Goal: Use online tool/utility: Utilize a website feature to perform a specific function

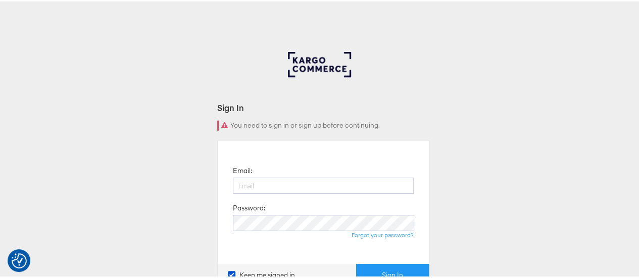
scroll to position [35, 0]
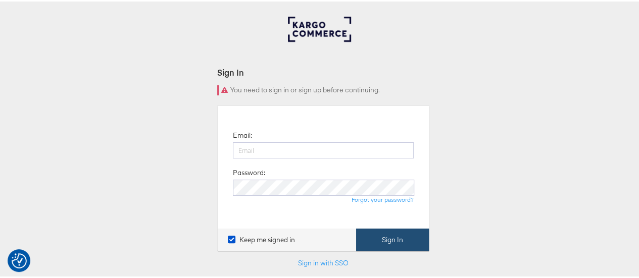
type input "[EMAIL_ADDRESS][DOMAIN_NAME]"
click at [365, 240] on button "Sign In" at bounding box center [392, 238] width 73 height 23
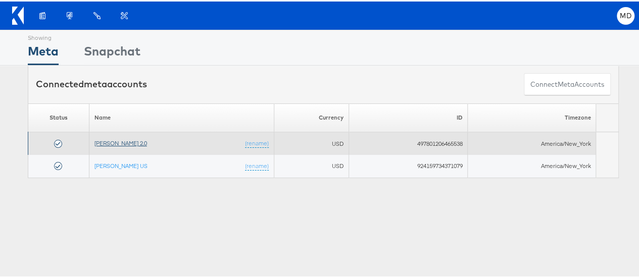
click at [114, 144] on link "Veronica Beard 2.0" at bounding box center [120, 142] width 53 height 8
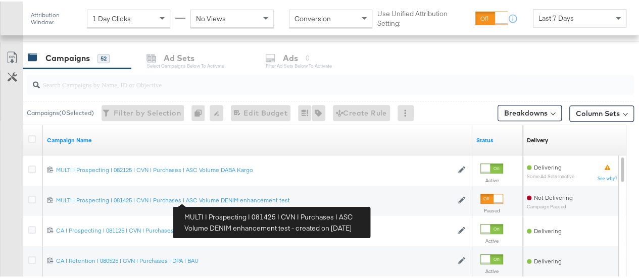
scroll to position [418, 0]
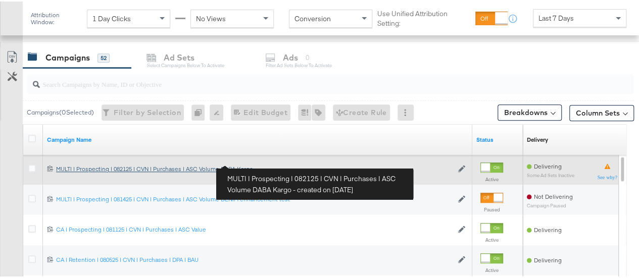
click at [200, 164] on div "MULTI | Prospecting | 082125 | CVN | Purchases | ASC Volume DABA Kargo MULTI | …" at bounding box center [254, 168] width 396 height 8
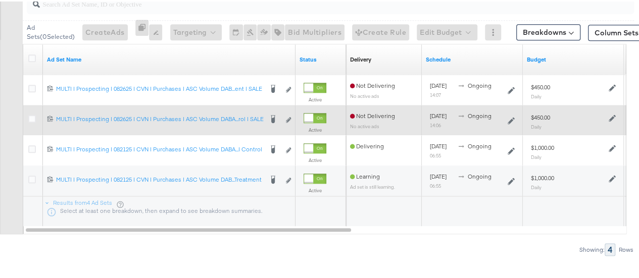
scroll to position [575, 0]
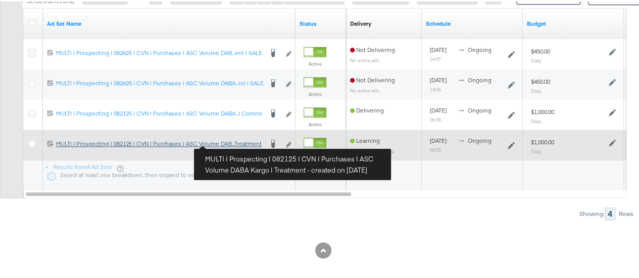
click at [232, 143] on div "MULTI | Prospecting | 082125 | CVN | Purchases | ASC Volume DABA Kargo | Treatm…" at bounding box center [159, 142] width 206 height 8
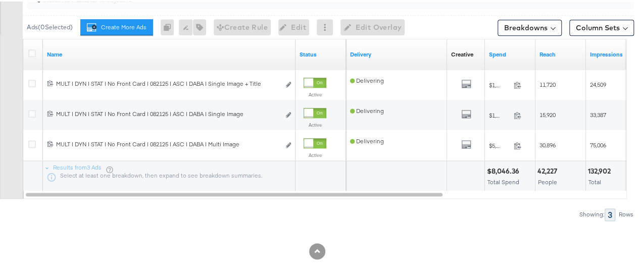
scroll to position [592, 0]
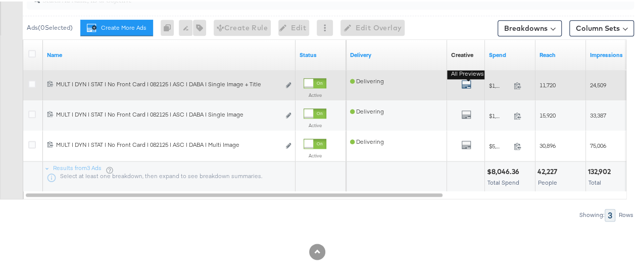
click at [464, 83] on icon "default" at bounding box center [466, 83] width 10 height 10
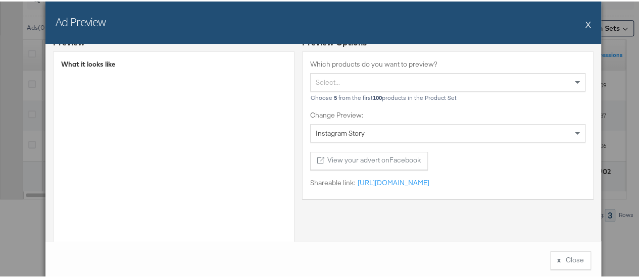
scroll to position [0, 0]
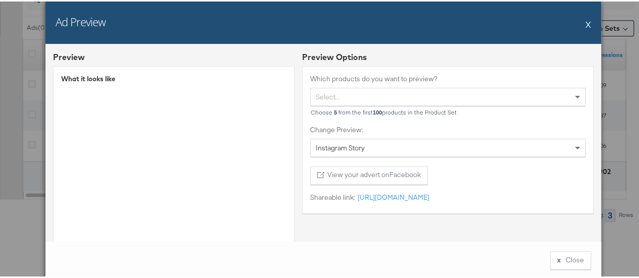
click at [340, 102] on div "Select..." at bounding box center [447, 95] width 274 height 17
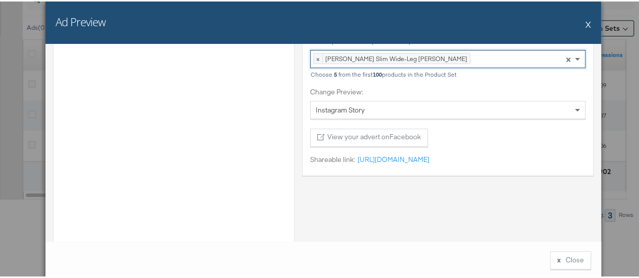
scroll to position [32, 0]
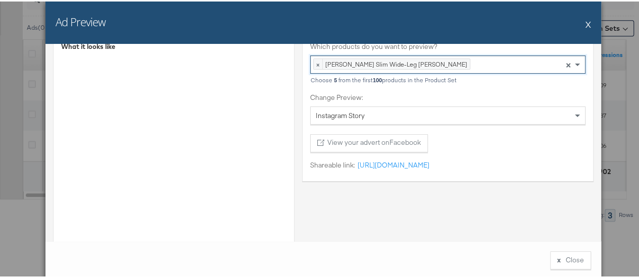
click at [585, 22] on button "X" at bounding box center [588, 23] width 6 height 20
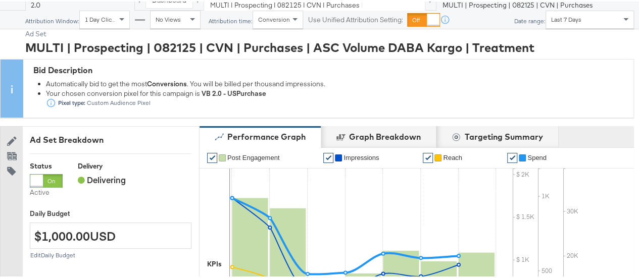
scroll to position [0, 0]
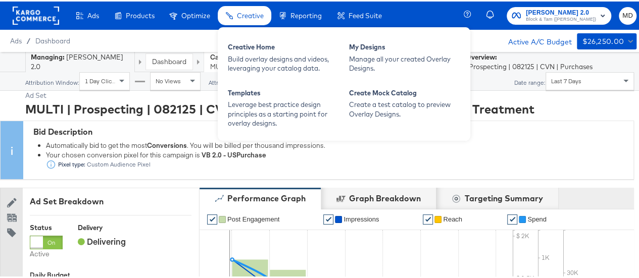
click at [255, 15] on span "Creative" at bounding box center [250, 14] width 27 height 8
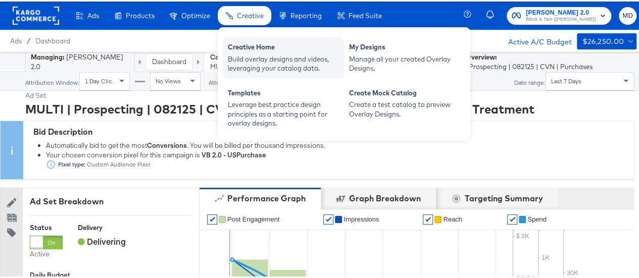
click at [261, 54] on div "Build overlay designs and videos, leveraging your catalog data." at bounding box center [283, 62] width 111 height 19
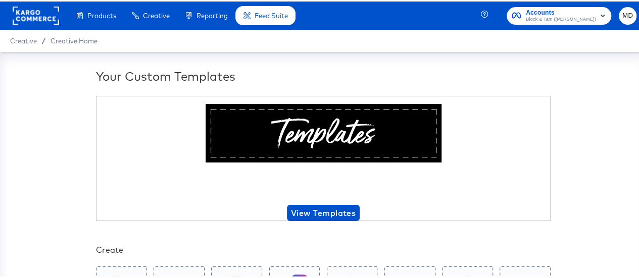
click at [246, 15] on icon at bounding box center [246, 14] width 7 height 7
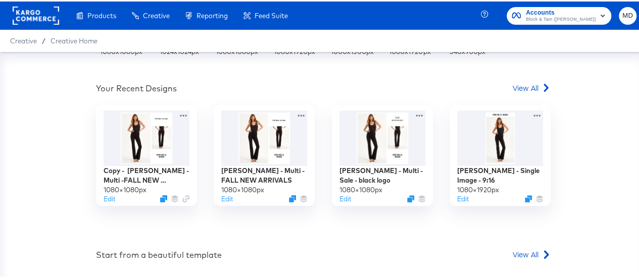
scroll to position [272, 0]
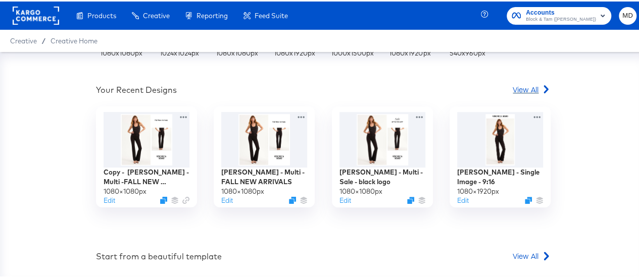
click at [526, 85] on span "View All" at bounding box center [525, 88] width 26 height 10
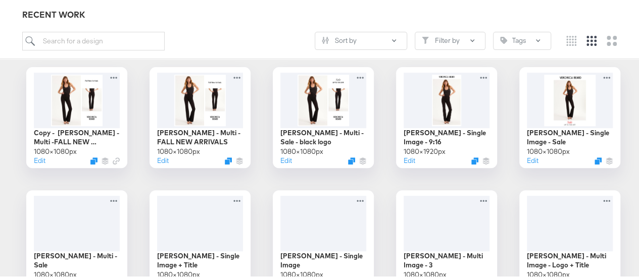
scroll to position [219, 0]
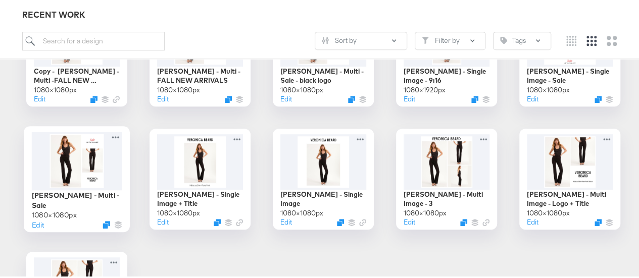
click at [76, 168] on div at bounding box center [77, 159] width 90 height 58
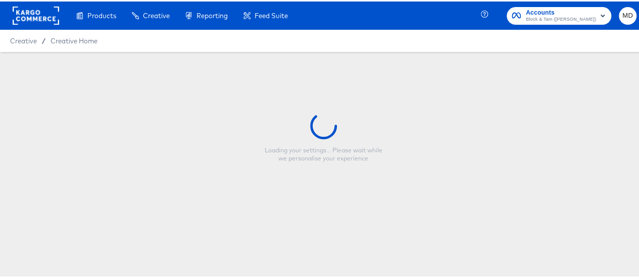
type input "[PERSON_NAME] - Multi - Sale"
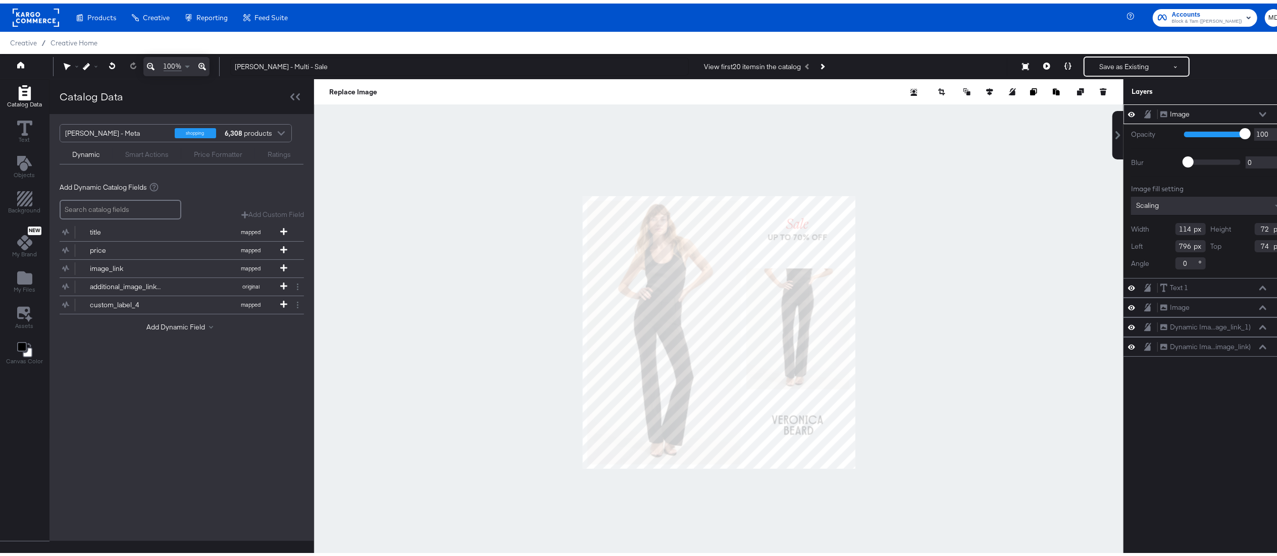
drag, startPoint x: 611, startPoint y: 7, endPoint x: 496, endPoint y: 291, distance: 306.2
click at [496, 278] on div at bounding box center [718, 329] width 809 height 506
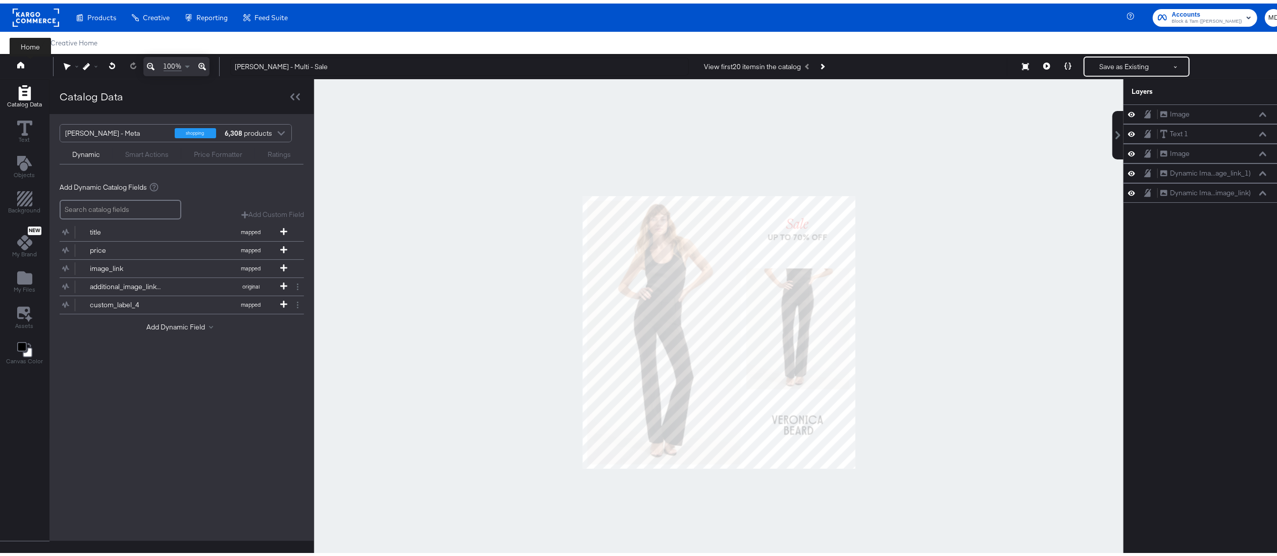
click at [13, 61] on button at bounding box center [30, 63] width 40 height 18
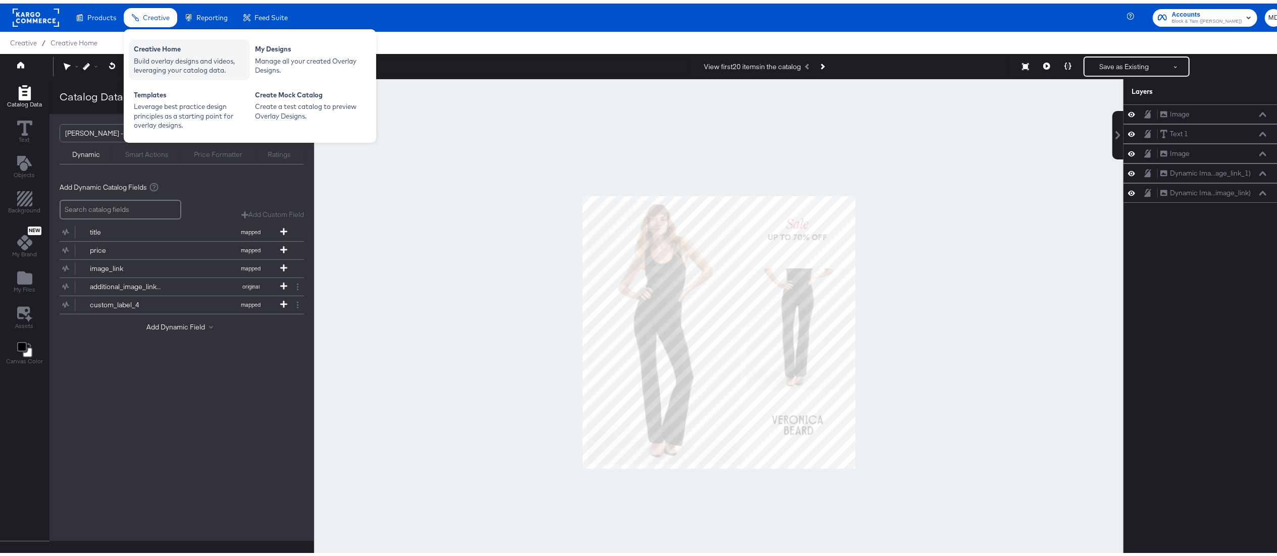
click at [162, 56] on div "Build overlay designs and videos, leveraging your catalog data." at bounding box center [189, 62] width 111 height 19
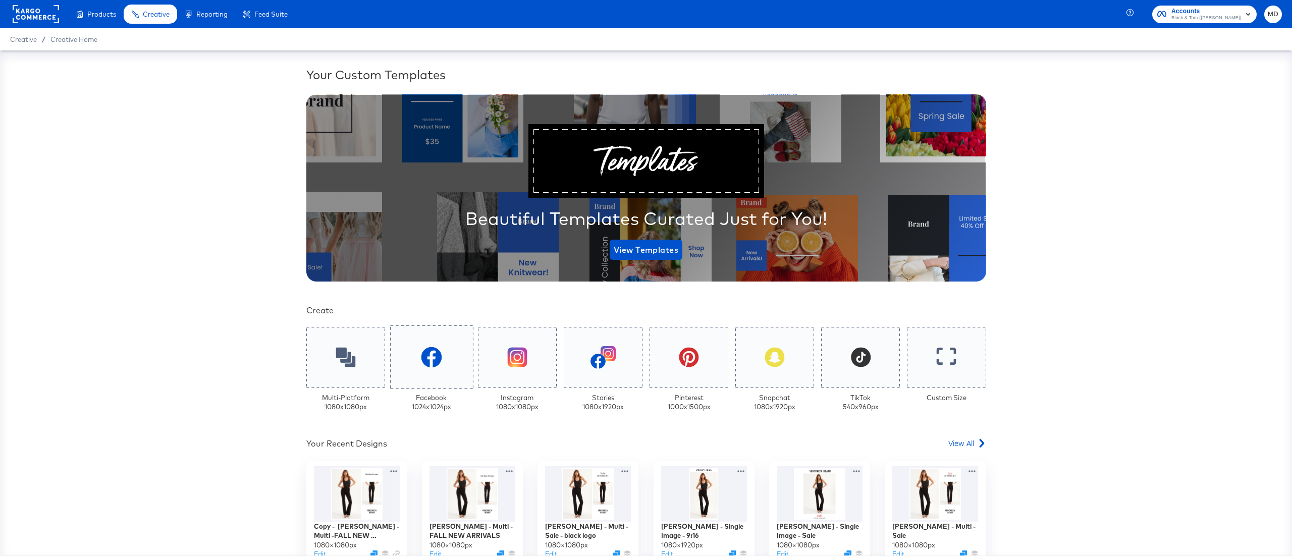
click at [432, 278] on icon at bounding box center [431, 357] width 21 height 21
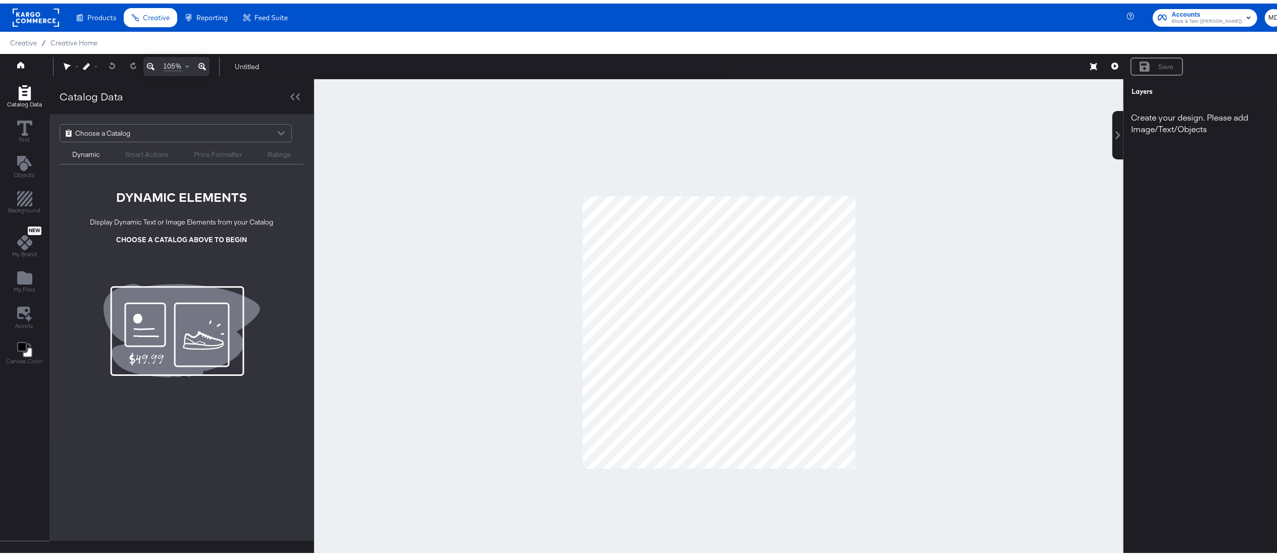
click at [152, 155] on div "Smart Actions" at bounding box center [146, 151] width 43 height 10
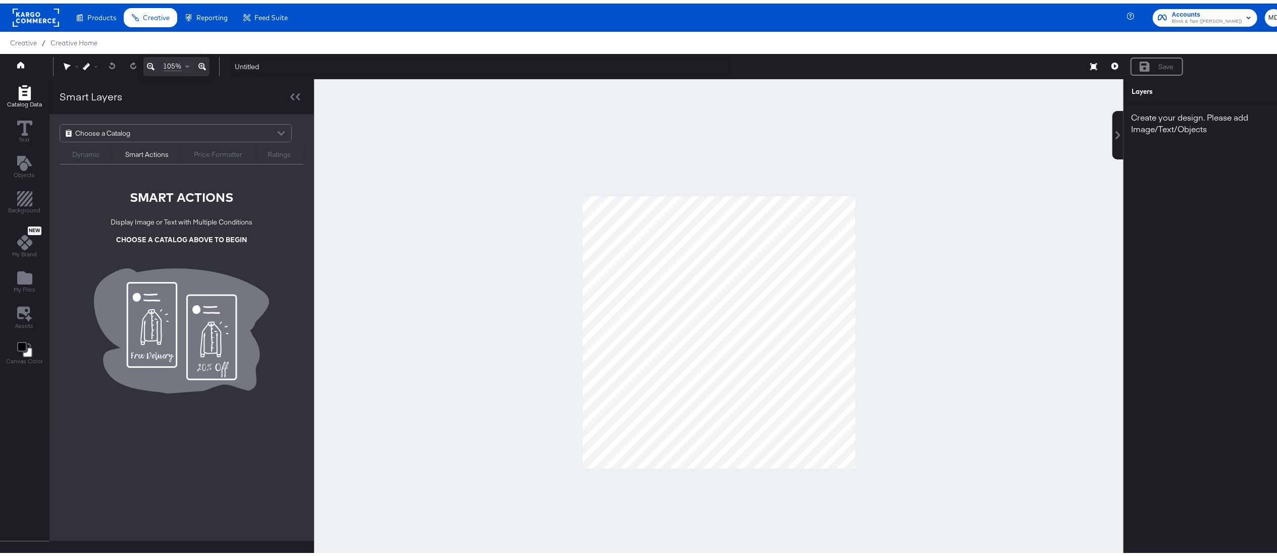
click at [232, 149] on div "Price Formatter" at bounding box center [218, 151] width 48 height 10
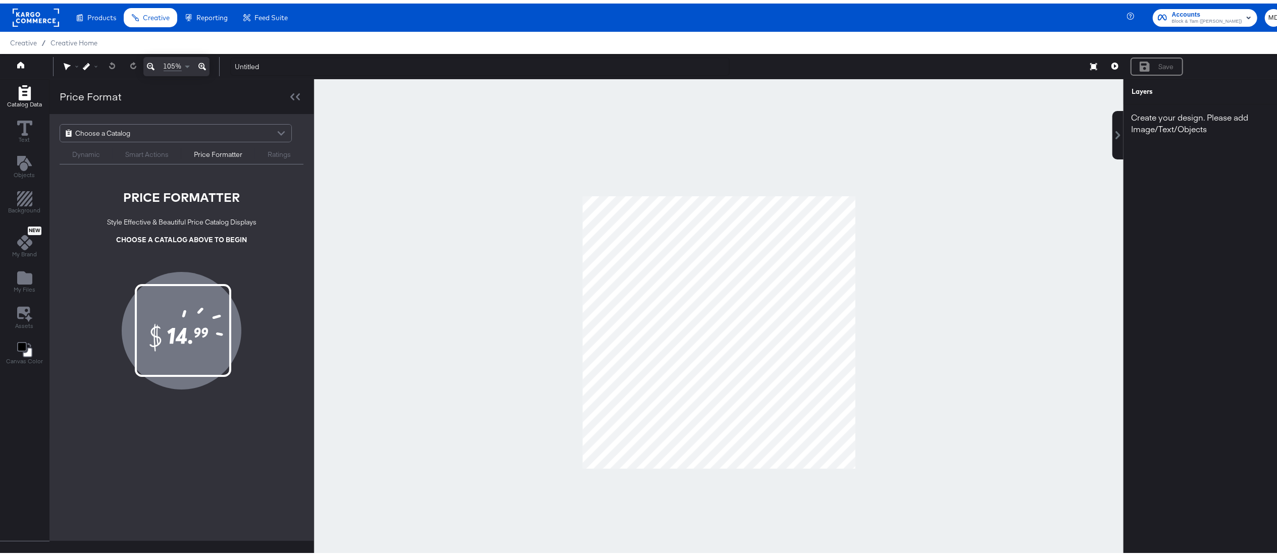
click at [285, 150] on div "Ratings" at bounding box center [279, 151] width 23 height 10
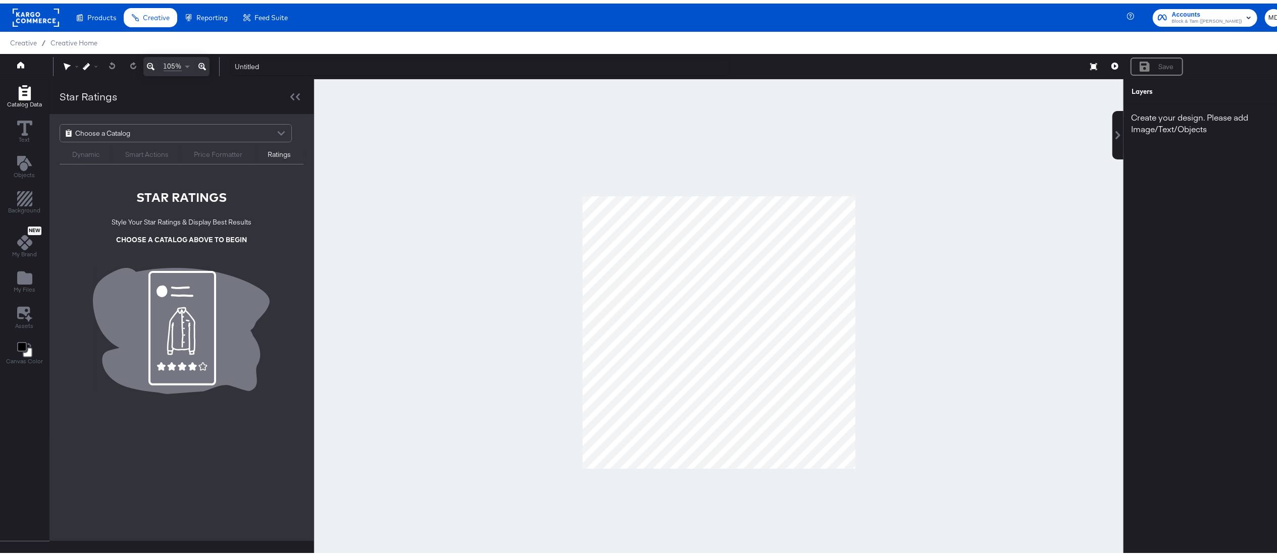
click at [223, 151] on div "Price Formatter" at bounding box center [218, 151] width 48 height 10
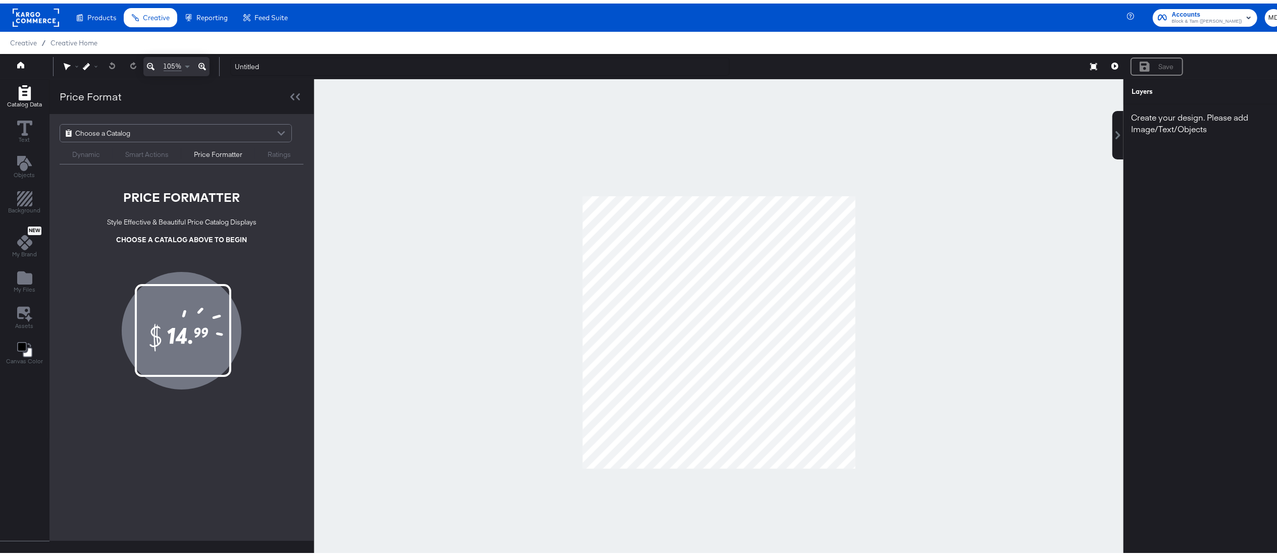
click at [146, 127] on div "Choose a Catalog" at bounding box center [175, 129] width 231 height 17
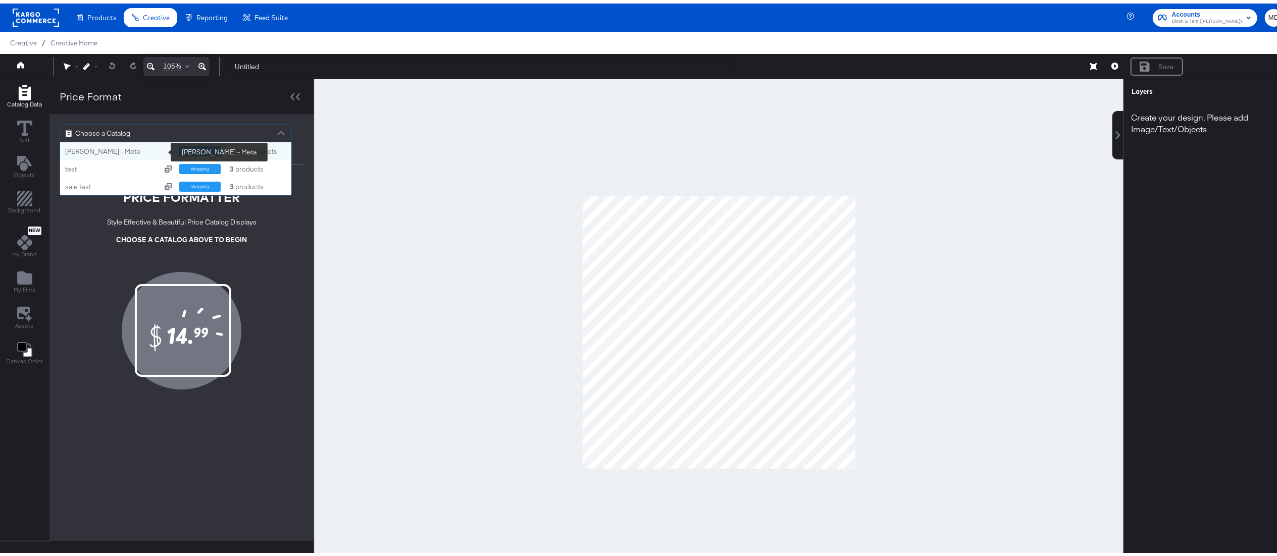
click at [112, 152] on div "[PERSON_NAME] - Meta" at bounding box center [118, 148] width 107 height 10
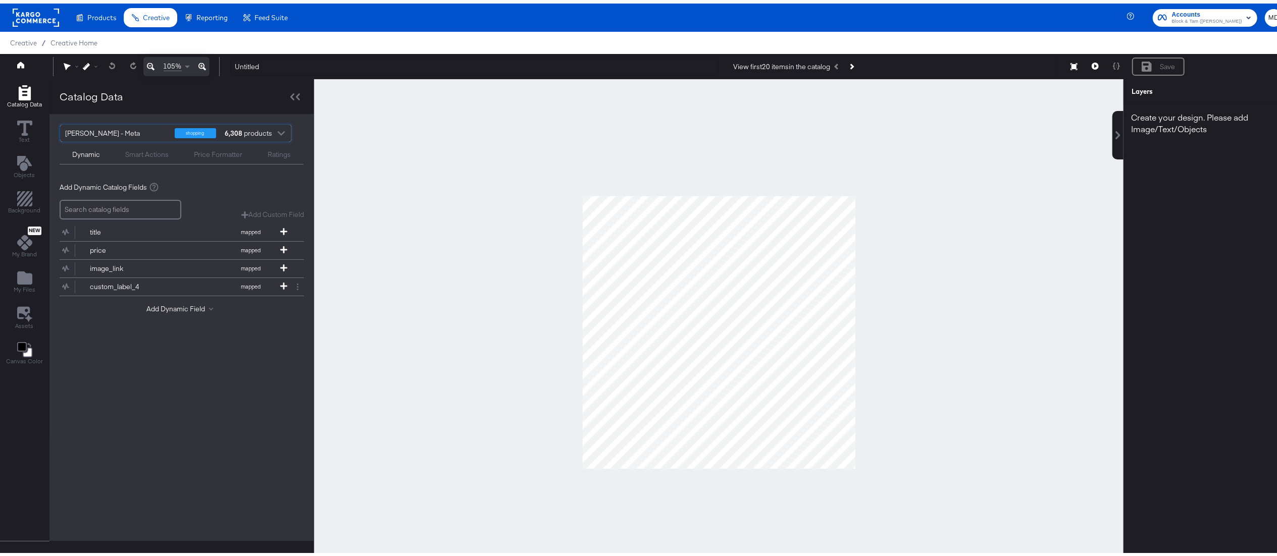
click at [114, 203] on input "search" at bounding box center [121, 206] width 122 height 20
click at [121, 132] on div "[PERSON_NAME] - Meta" at bounding box center [116, 129] width 102 height 17
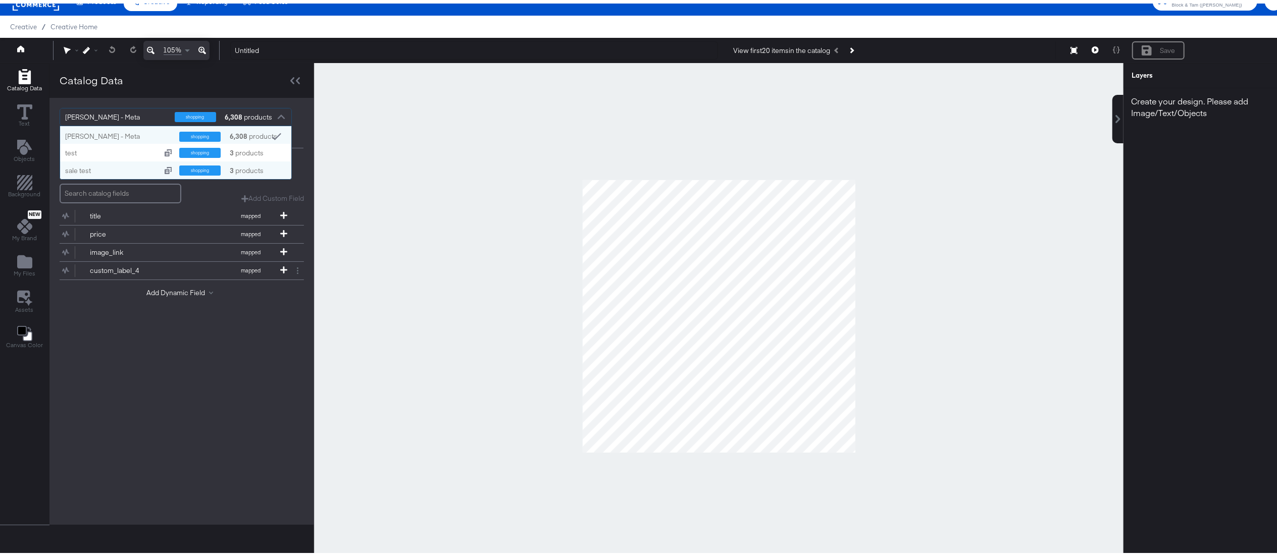
scroll to position [13, 0]
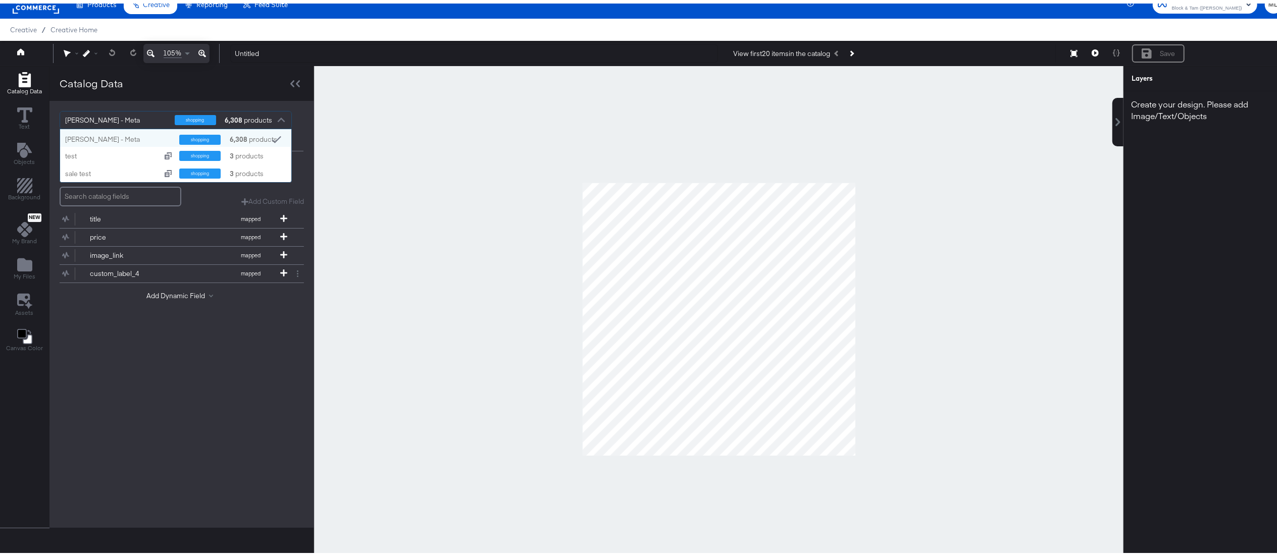
click at [192, 137] on div "shopping" at bounding box center [199, 136] width 41 height 10
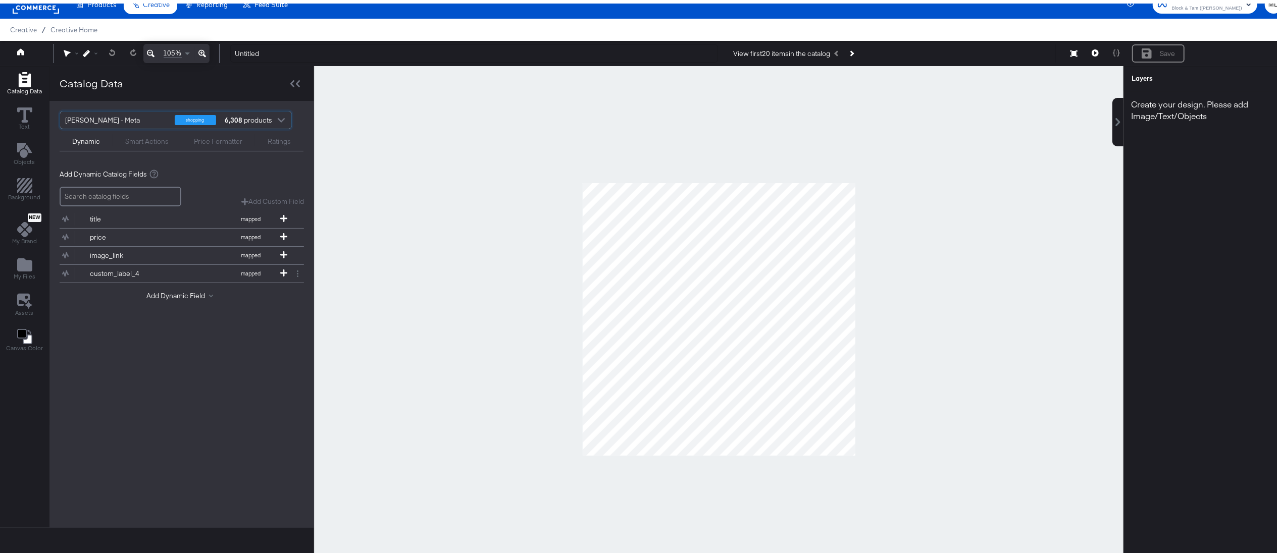
click at [147, 138] on div "Smart Actions" at bounding box center [146, 138] width 43 height 10
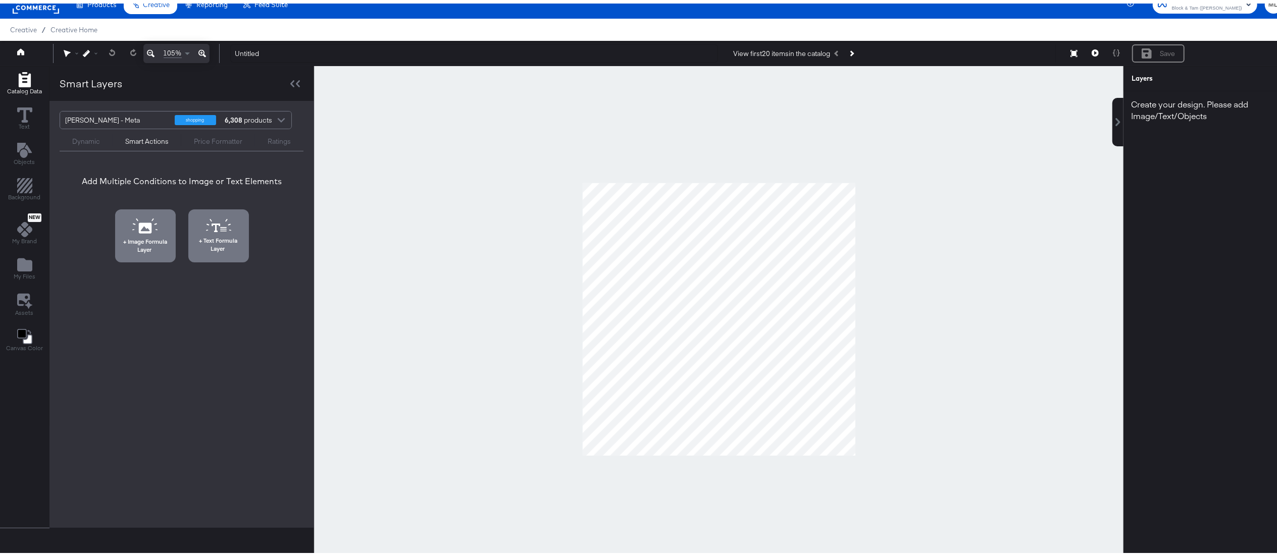
click at [136, 264] on div "Add Multiple Conditions to Image or Text Elements Image Formula Layer Text Form…" at bounding box center [181, 248] width 265 height 181
click at [213, 139] on div "Price Formatter" at bounding box center [218, 138] width 48 height 10
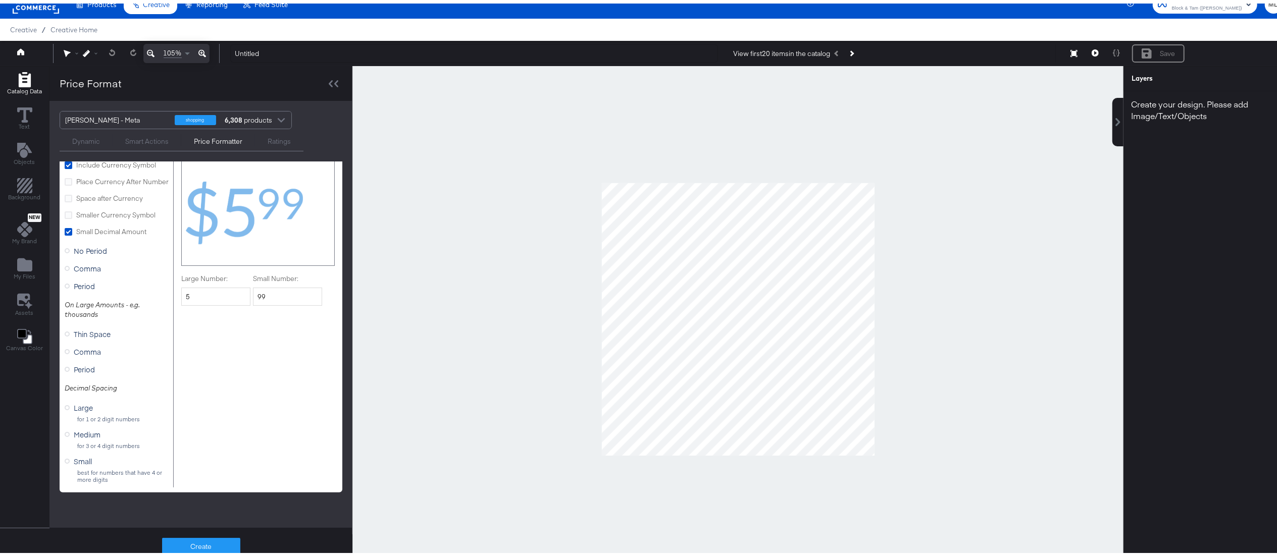
scroll to position [0, 0]
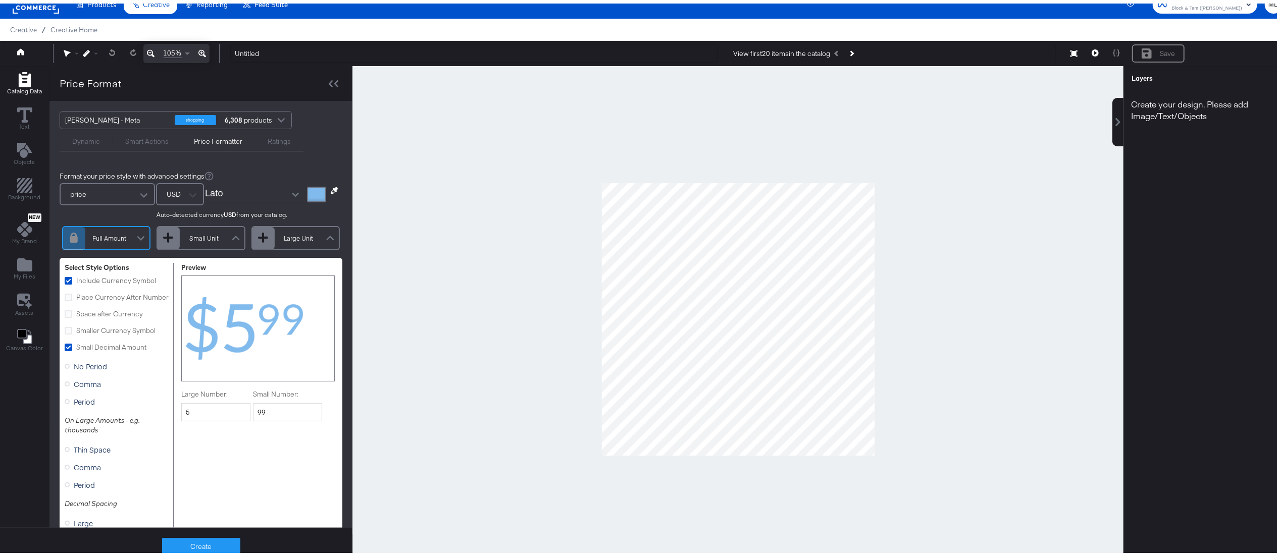
click at [275, 141] on div "Ratings" at bounding box center [279, 138] width 23 height 10
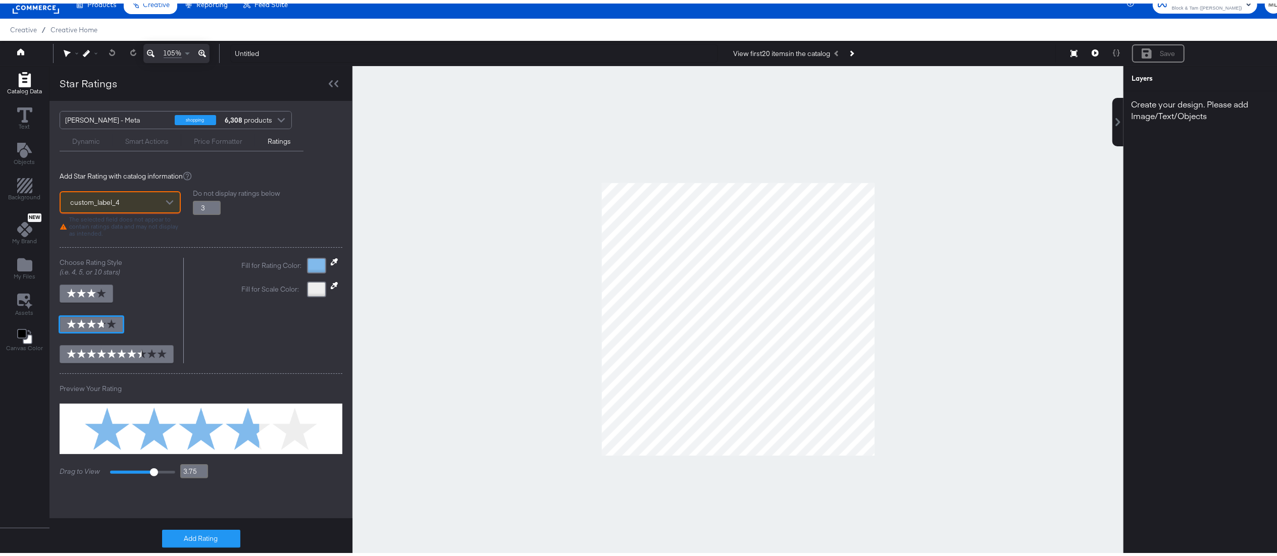
click at [137, 142] on div "Smart Actions" at bounding box center [146, 138] width 43 height 10
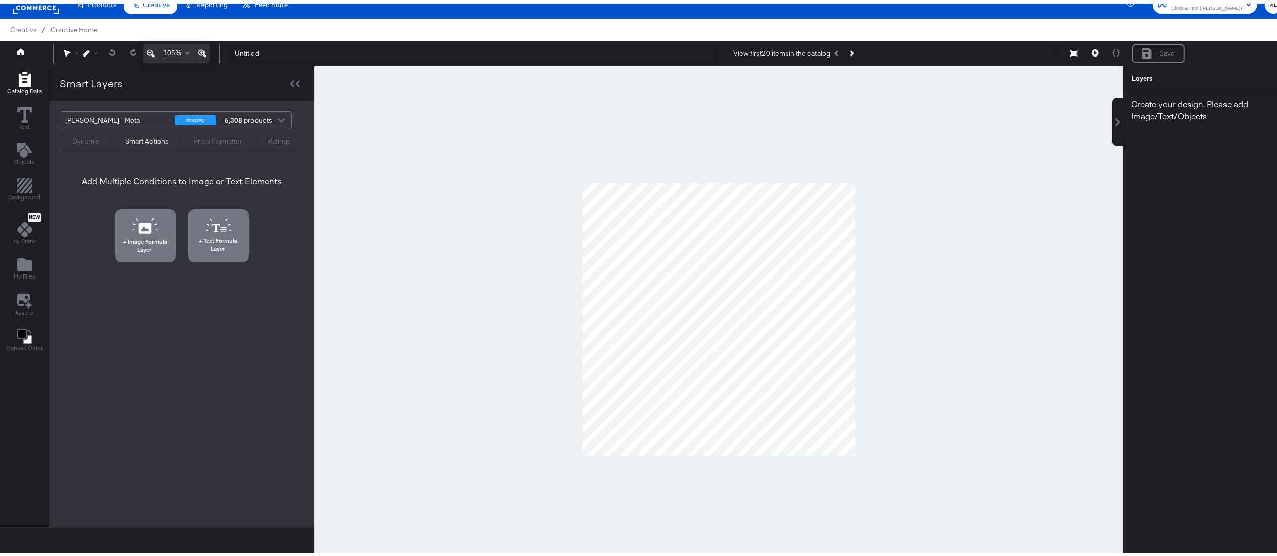
click at [80, 139] on div "Dynamic" at bounding box center [86, 138] width 28 height 10
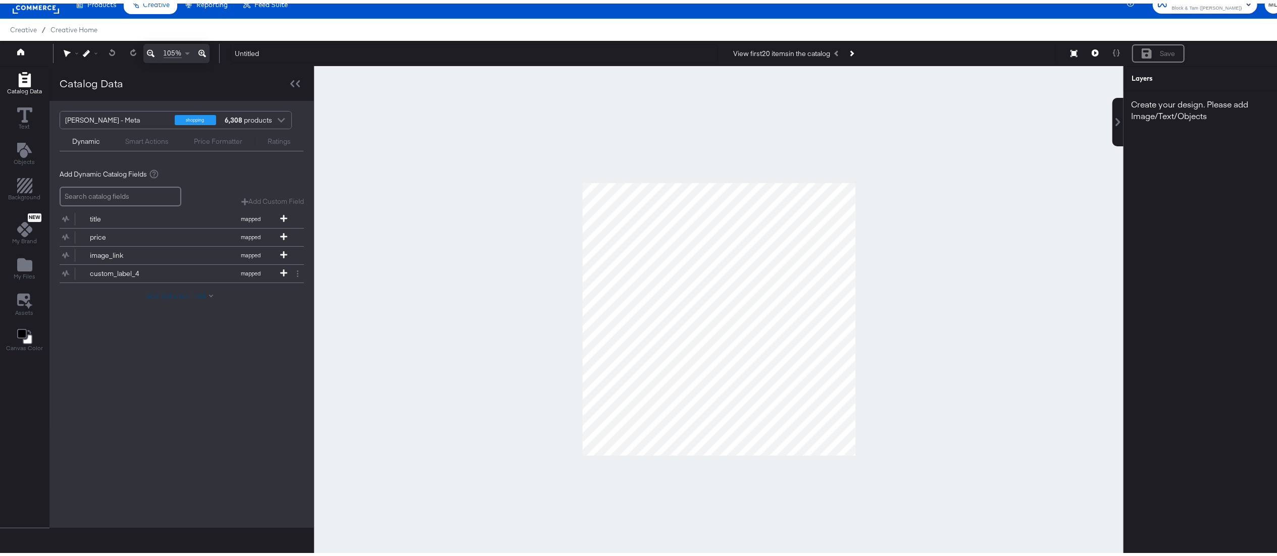
click at [187, 278] on button "Add Dynamic Field" at bounding box center [181, 293] width 71 height 10
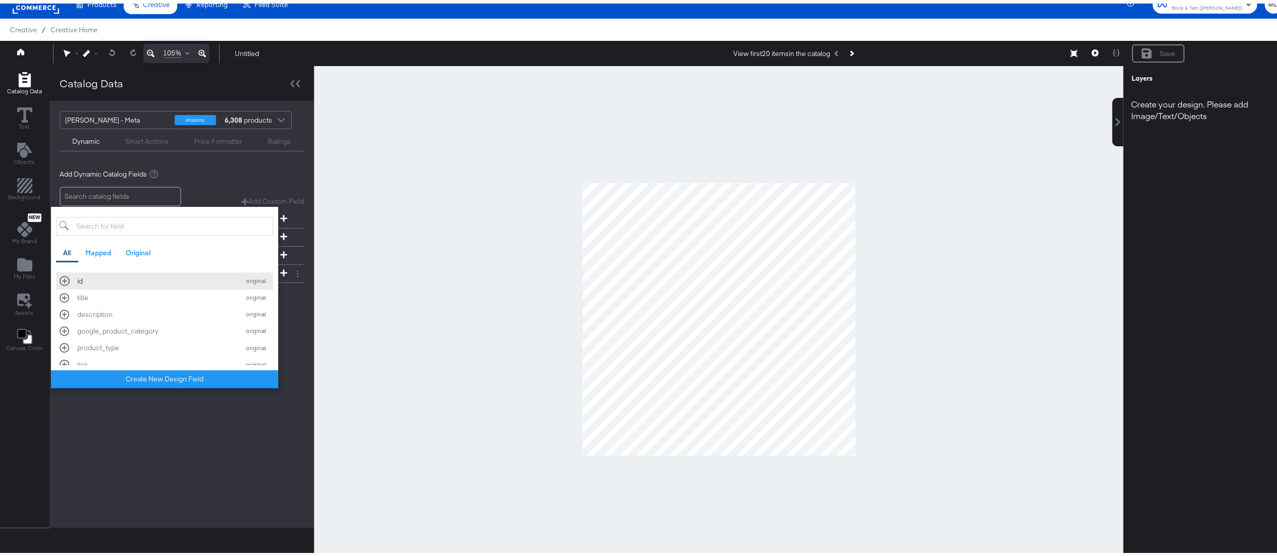
scroll to position [452, 0]
click at [139, 278] on div "[PERSON_NAME] - Meta shopping 6,308 products Dynamic Smart Actions Price Format…" at bounding box center [181, 310] width 265 height 427
